Goal: Information Seeking & Learning: Learn about a topic

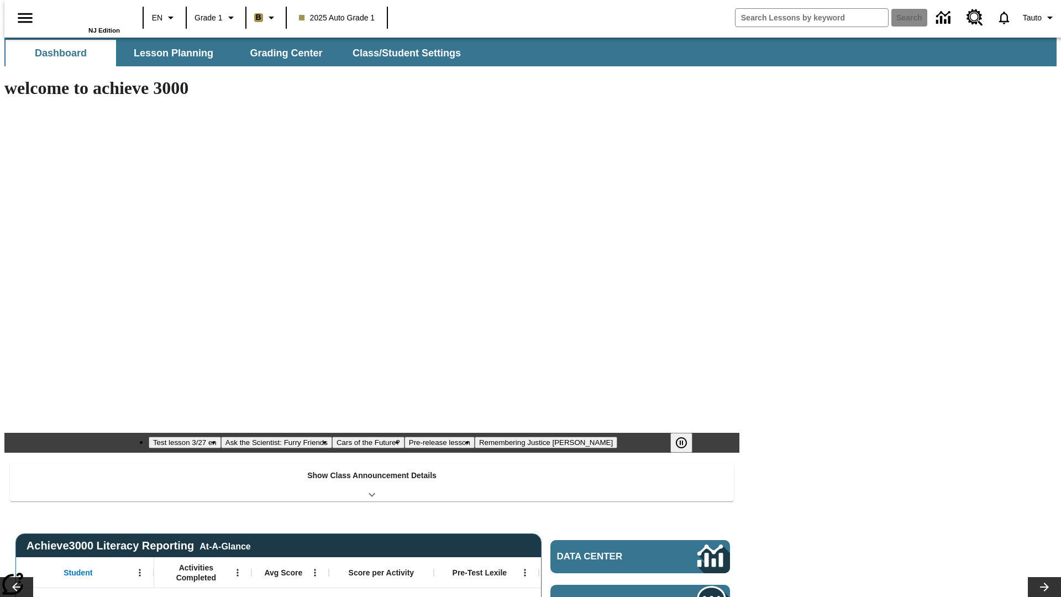
type input "-1"
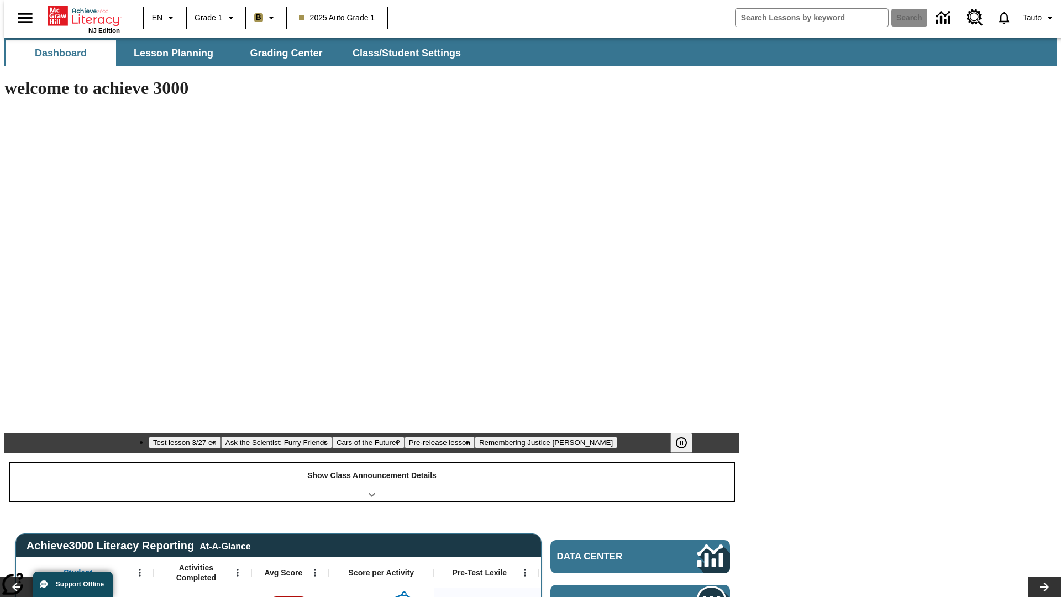
click at [372, 463] on div "Show Class Announcement Details" at bounding box center [372, 482] width 724 height 38
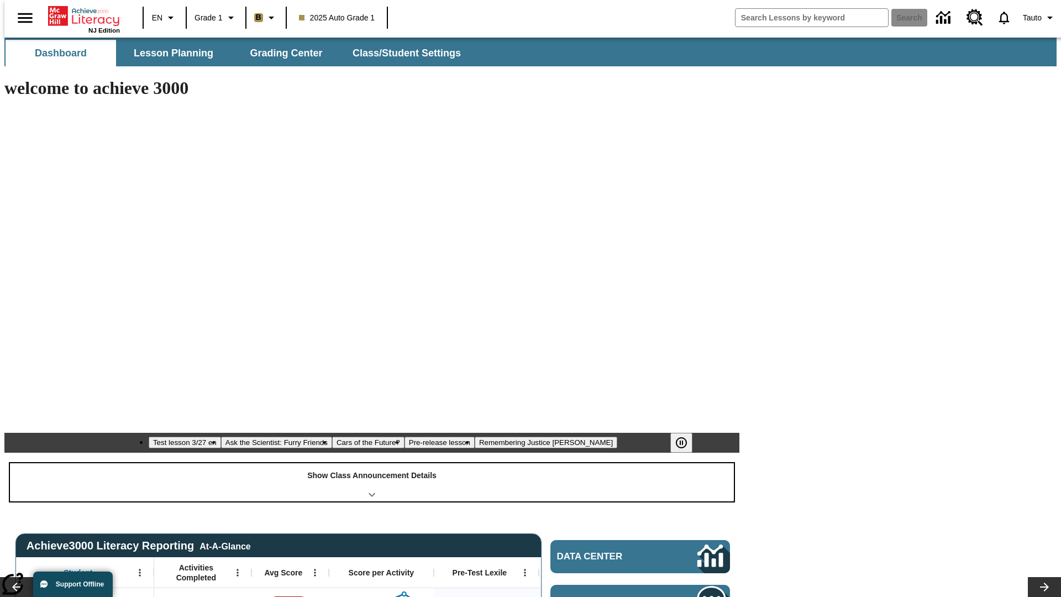
click at [372, 463] on div "Show Class Announcement Details" at bounding box center [372, 482] width 724 height 38
